Goal: Answer question/provide support

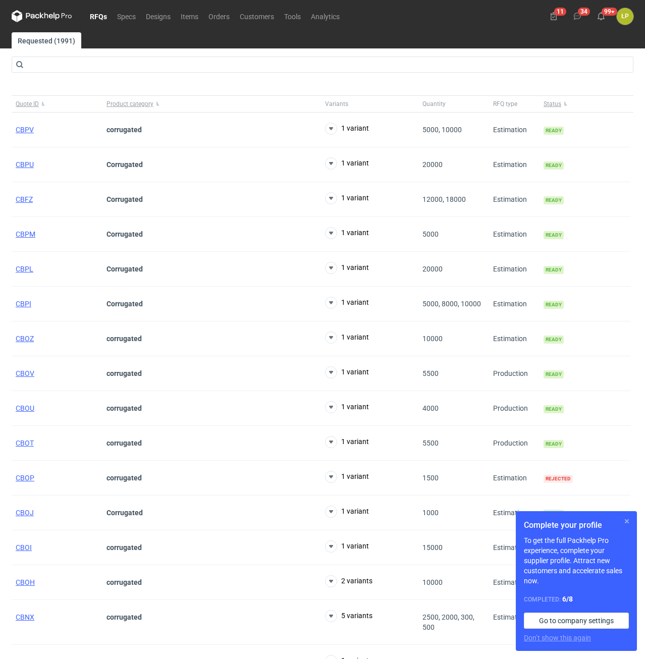
click at [626, 521] on button "button" at bounding box center [627, 521] width 12 height 12
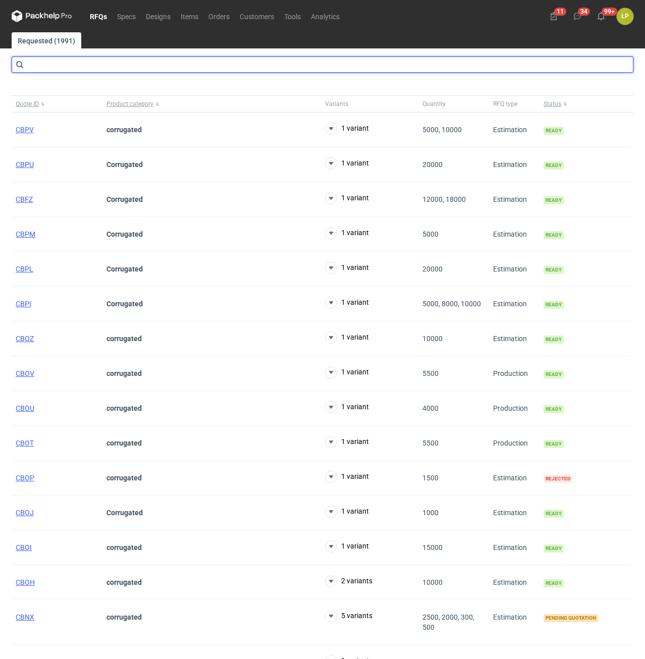
click at [97, 70] on input "text" at bounding box center [323, 65] width 622 height 16
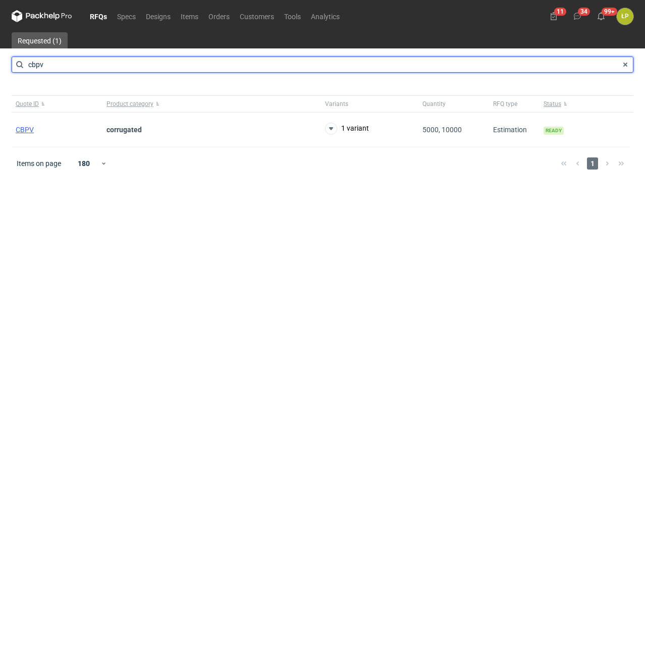
type input "cbpv"
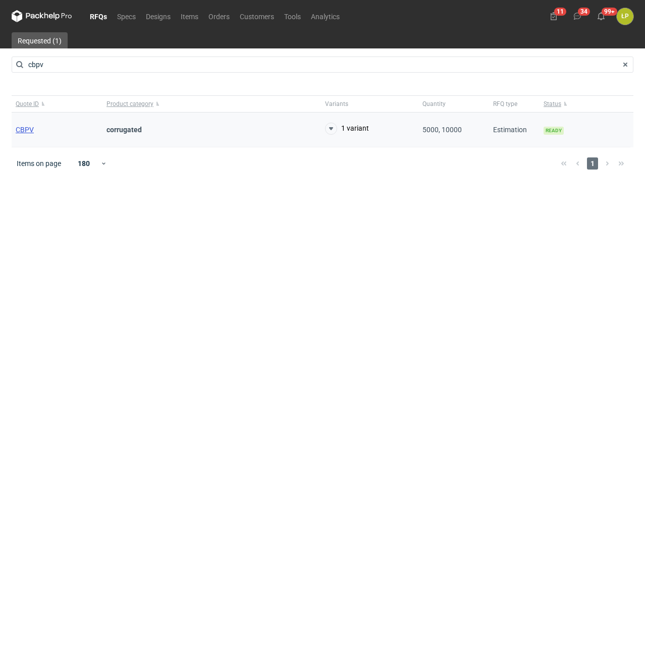
click at [32, 130] on span "CBPV" at bounding box center [25, 130] width 18 height 8
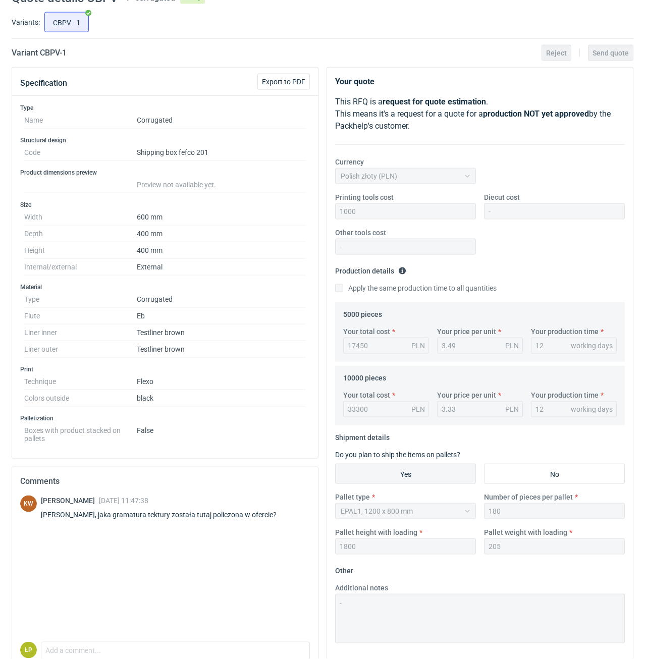
scroll to position [86, 0]
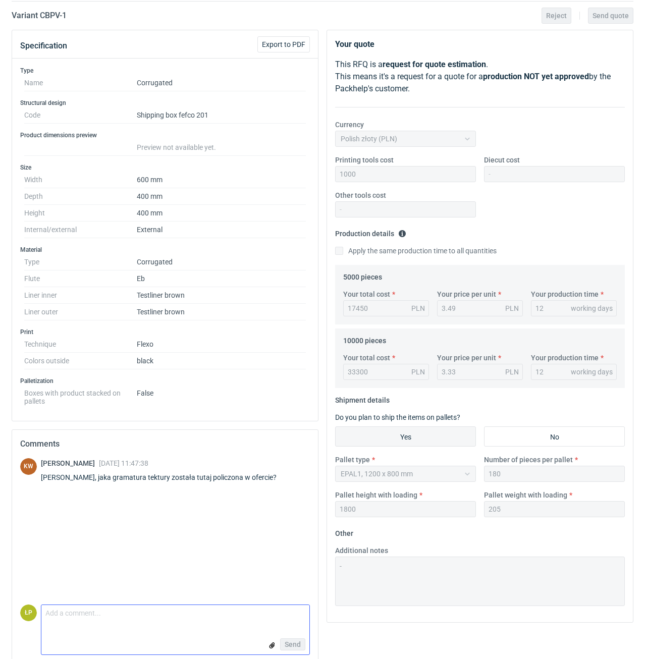
click at [271, 644] on input "file" at bounding box center [272, 645] width 8 height 11
click at [158, 612] on textarea "Comment message" at bounding box center [175, 615] width 268 height 21
click at [106, 619] on textarea "EB0." at bounding box center [175, 615] width 268 height 21
type textarea "EB0.630 (135TL/115/90/90/135TL)"
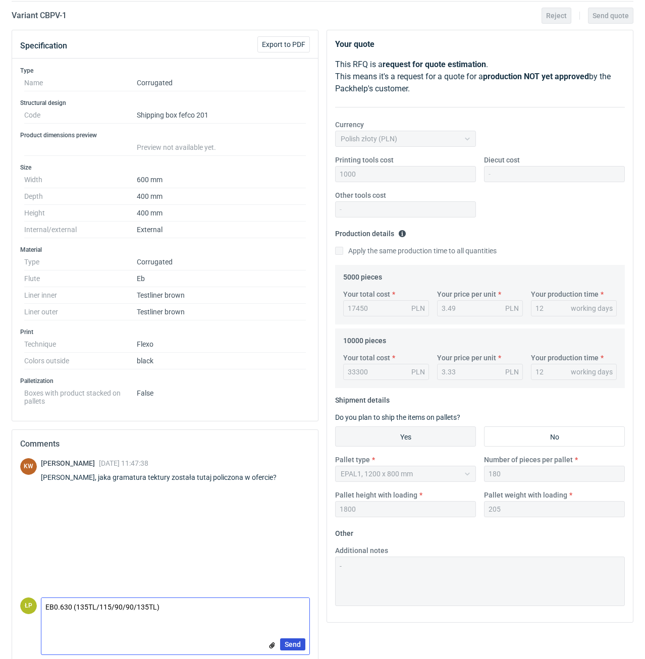
click at [297, 648] on span "Send" at bounding box center [293, 644] width 16 height 7
click at [257, 621] on textarea "Comment message" at bounding box center [175, 615] width 268 height 21
type textarea "ECT 6,7"
click at [296, 642] on span "Send" at bounding box center [293, 644] width 16 height 7
